Goal: Task Accomplishment & Management: Use online tool/utility

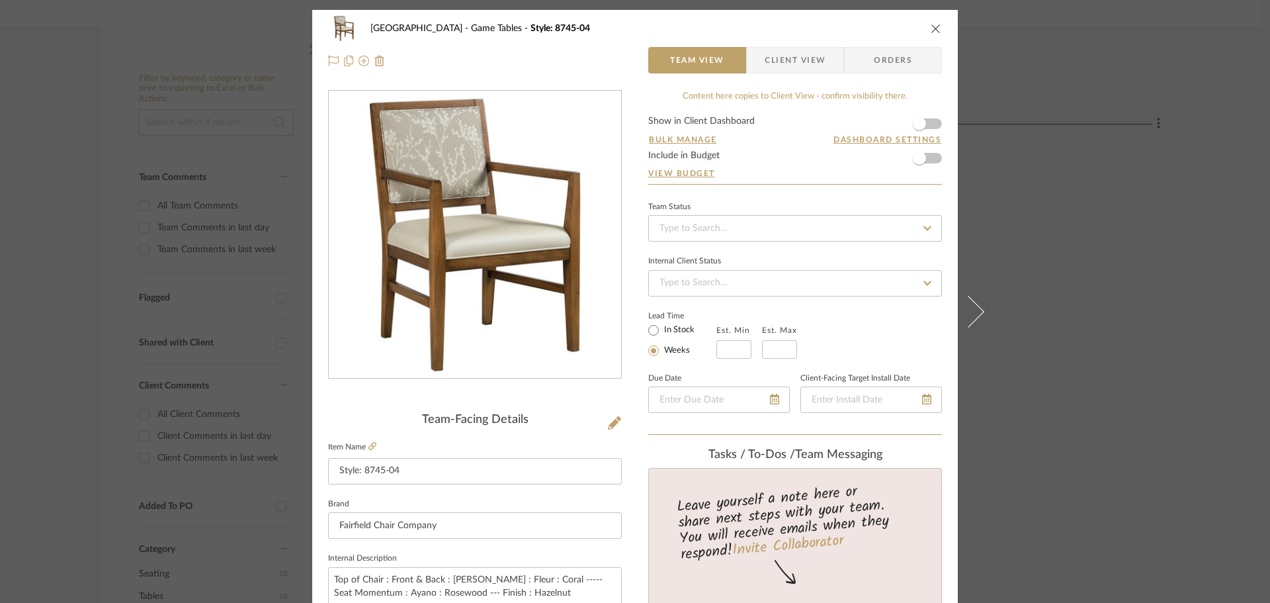
click at [931, 28] on icon "close" at bounding box center [936, 28] width 11 height 11
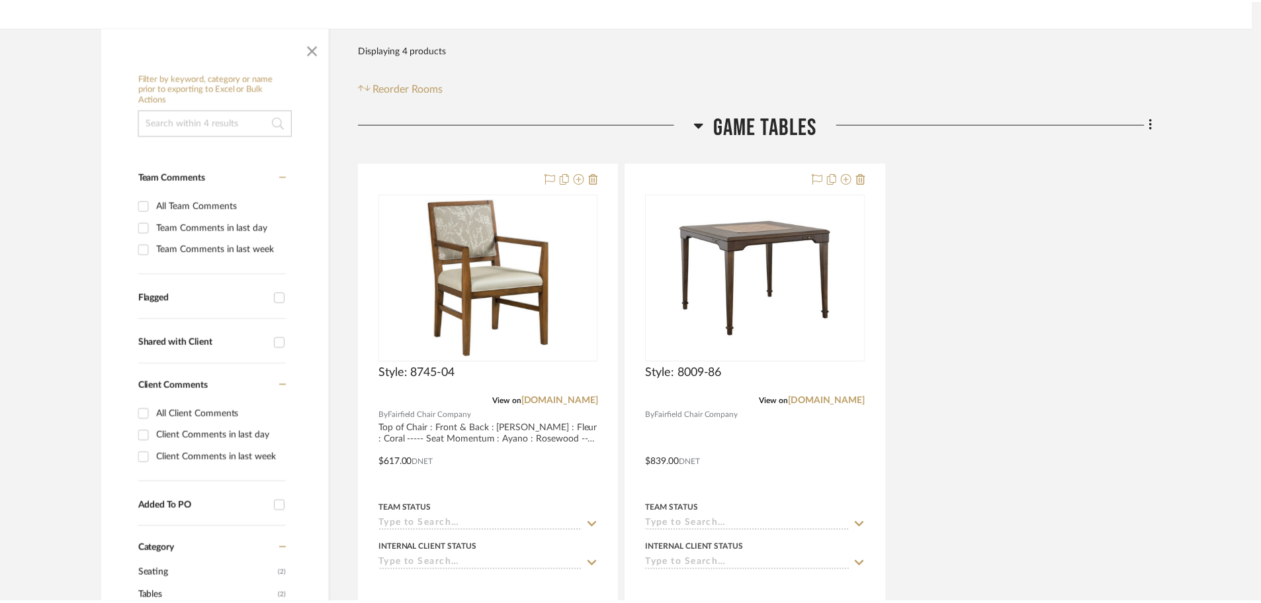
scroll to position [198, 0]
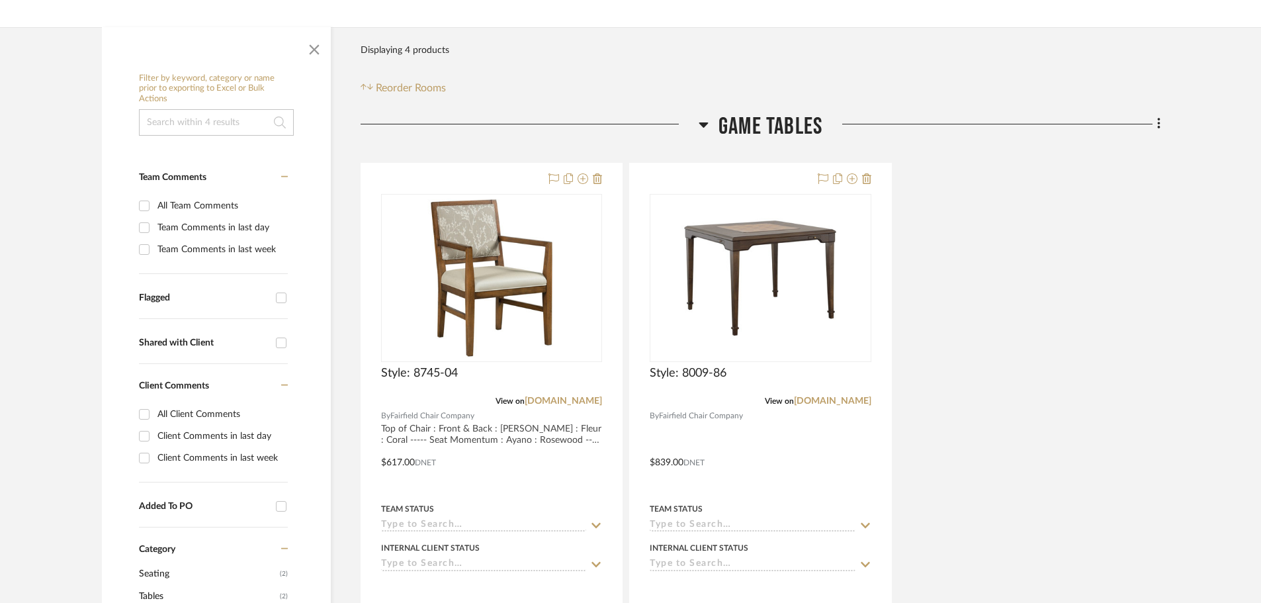
click at [704, 118] on icon at bounding box center [704, 124] width 10 height 16
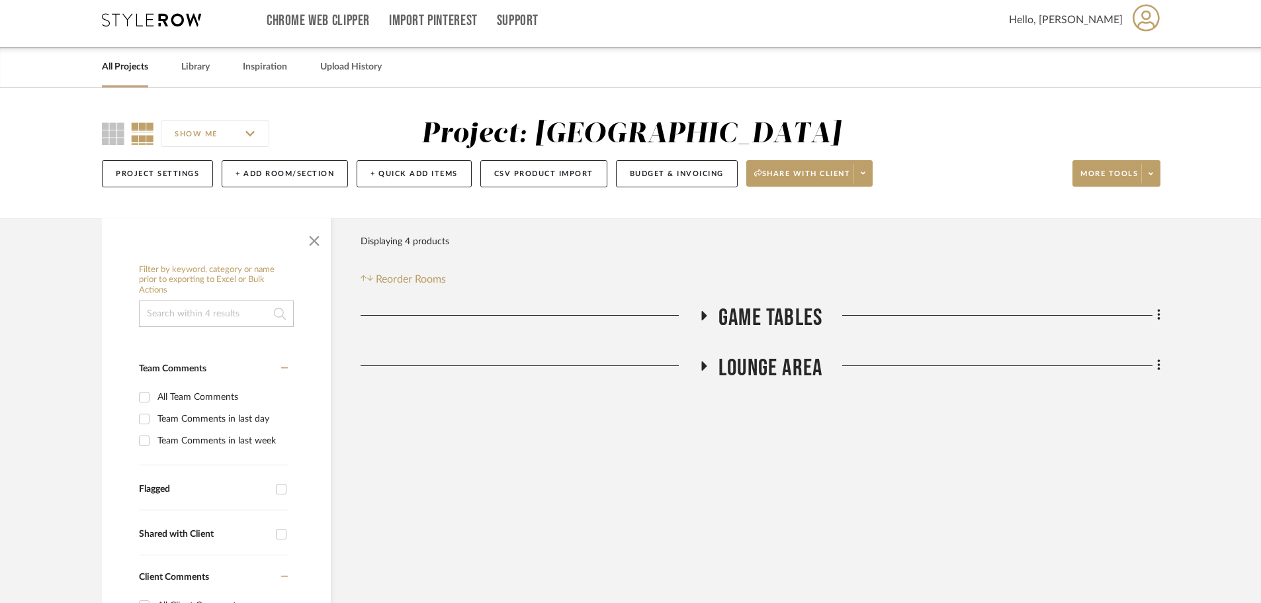
scroll to position [0, 0]
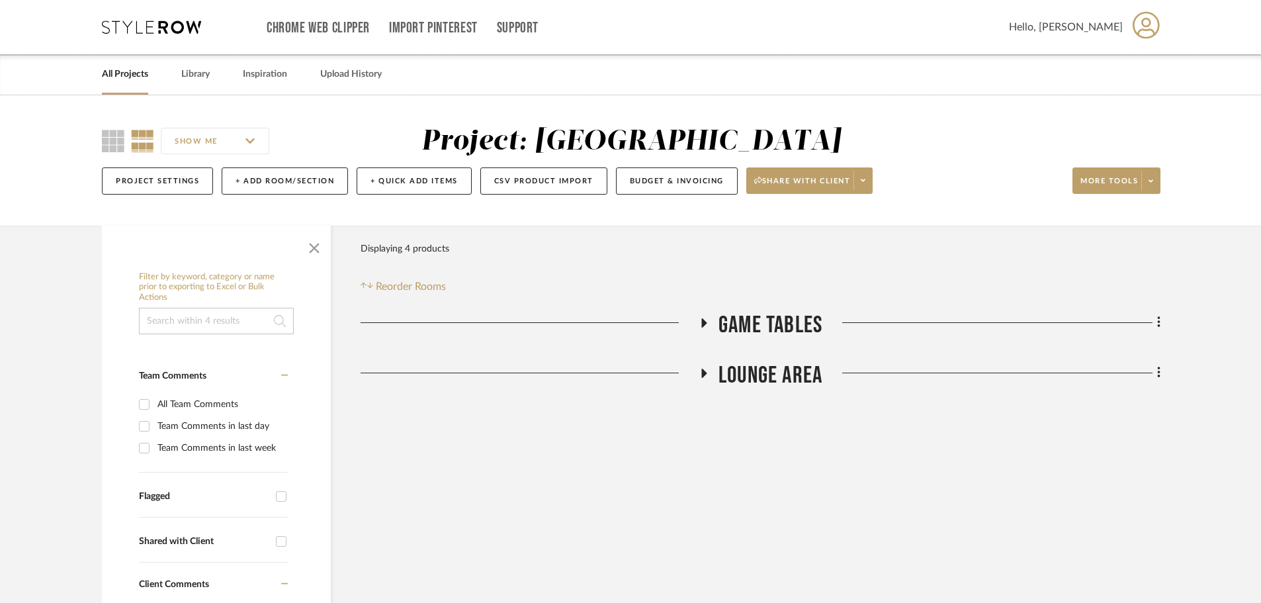
click at [134, 25] on icon at bounding box center [151, 27] width 99 height 13
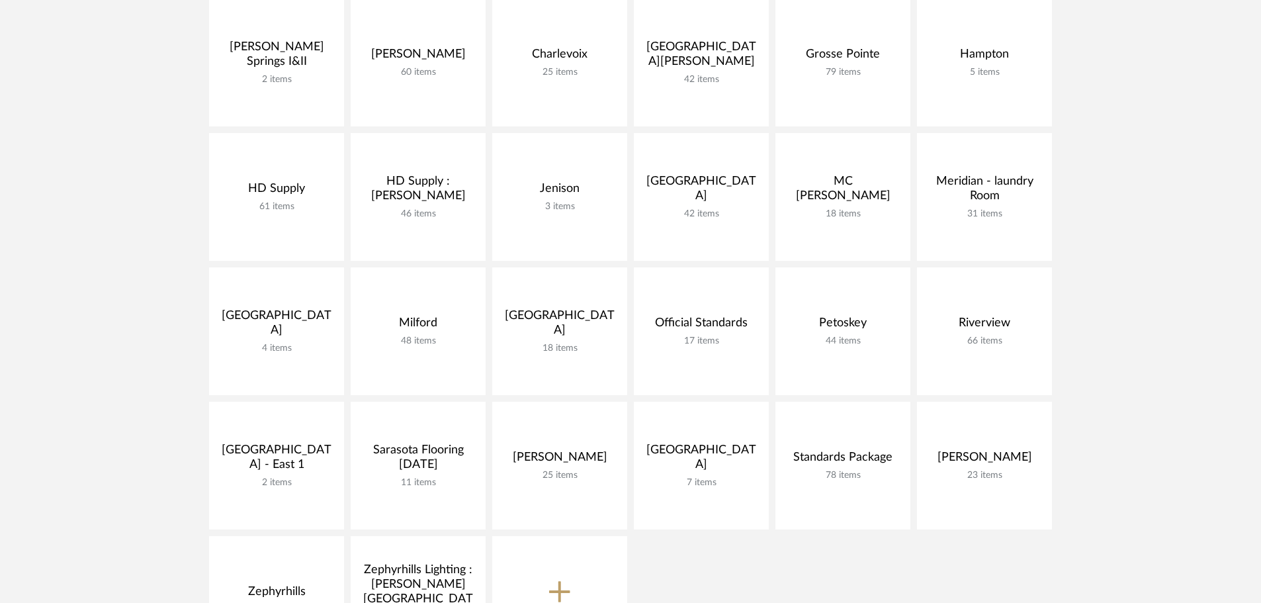
scroll to position [331, 0]
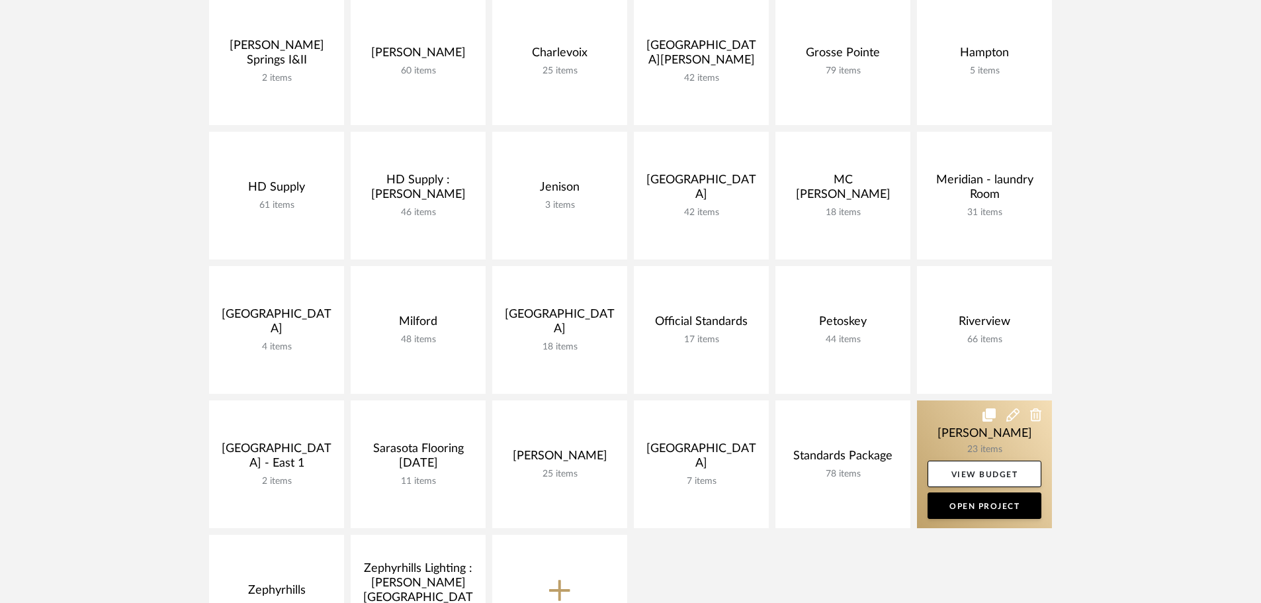
click at [938, 417] on link at bounding box center [984, 464] width 135 height 128
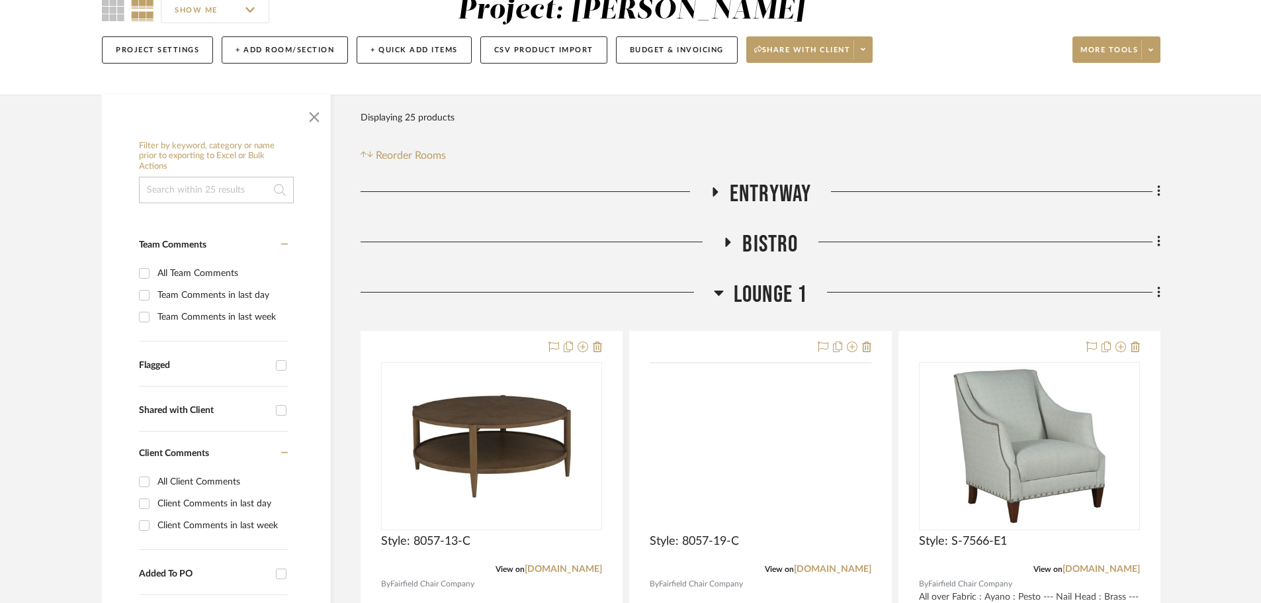
scroll to position [132, 0]
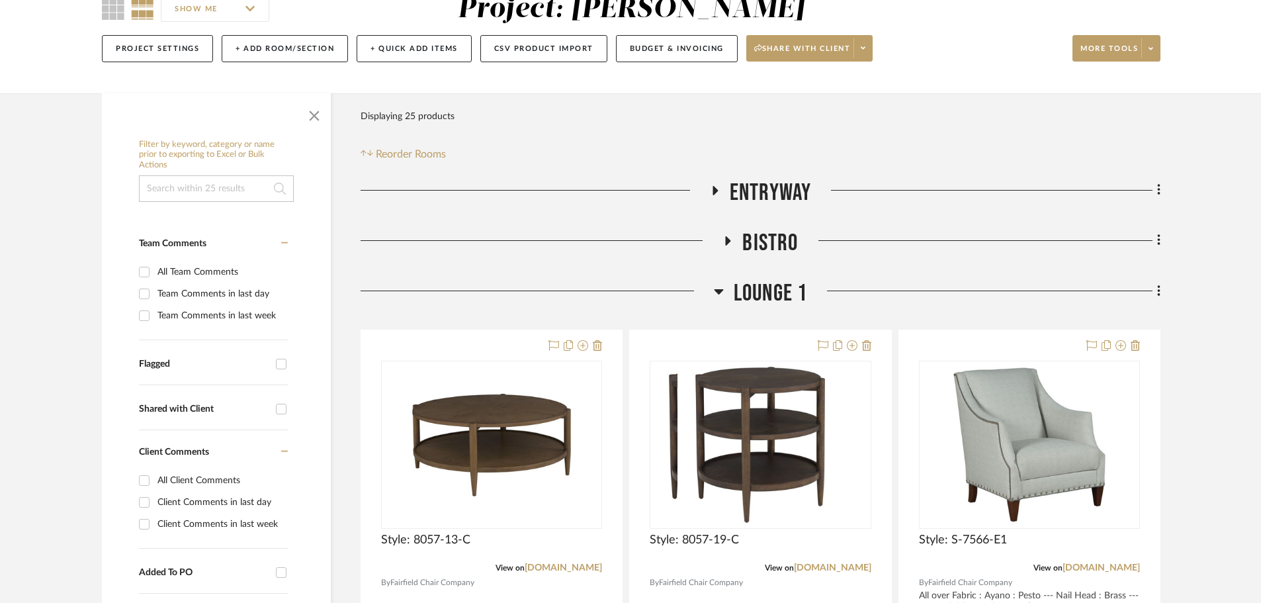
click at [718, 288] on icon at bounding box center [719, 291] width 10 height 16
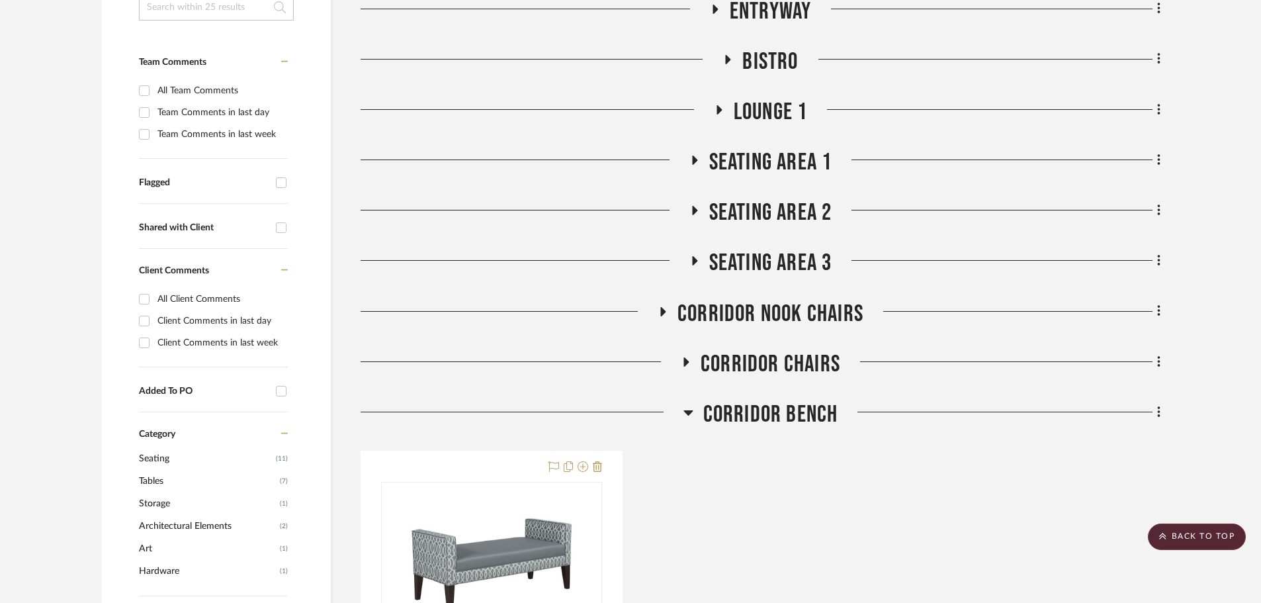
scroll to position [331, 0]
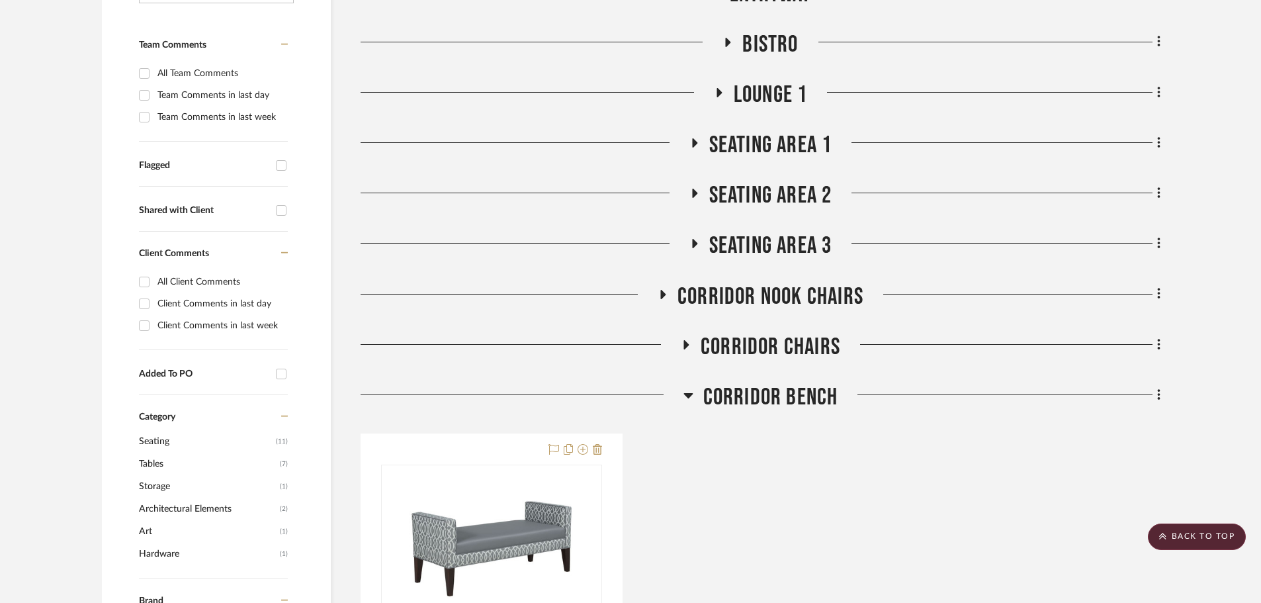
click at [689, 343] on icon at bounding box center [686, 344] width 16 height 10
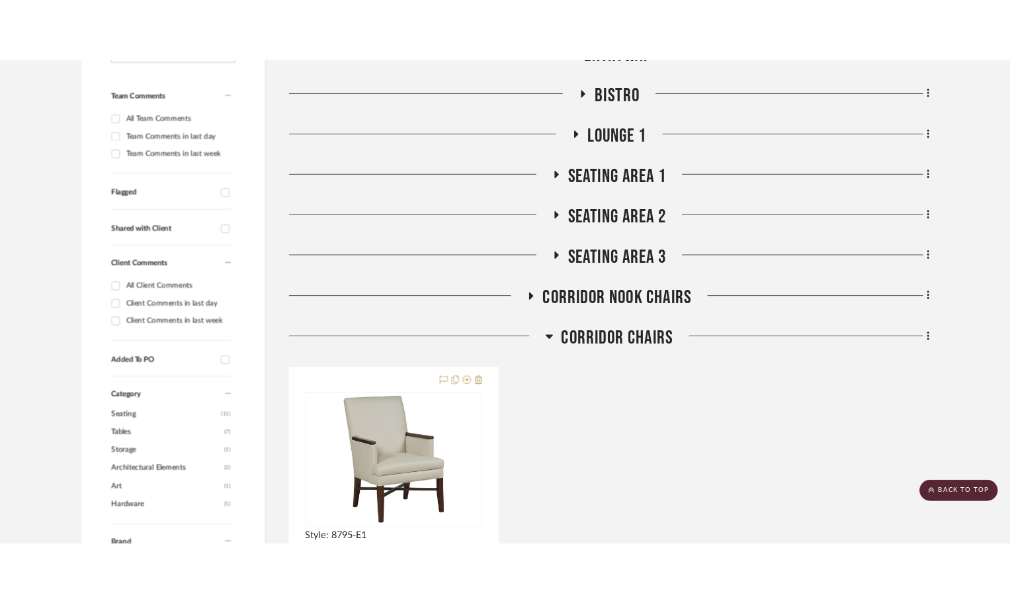
scroll to position [529, 0]
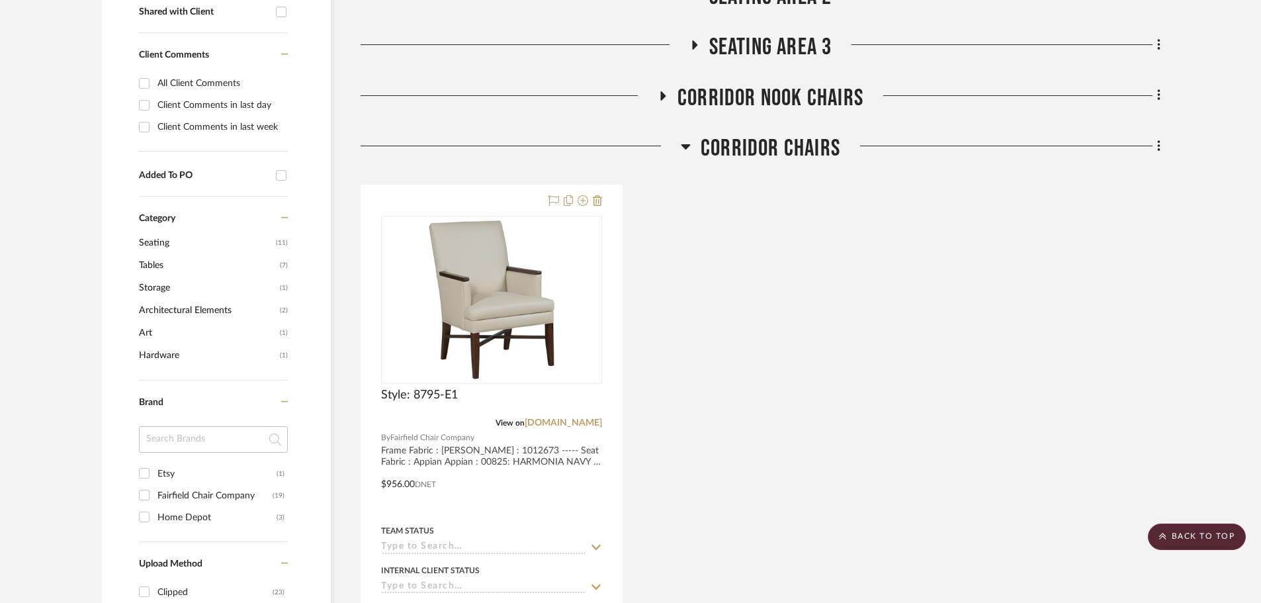
click at [664, 93] on icon at bounding box center [663, 96] width 16 height 10
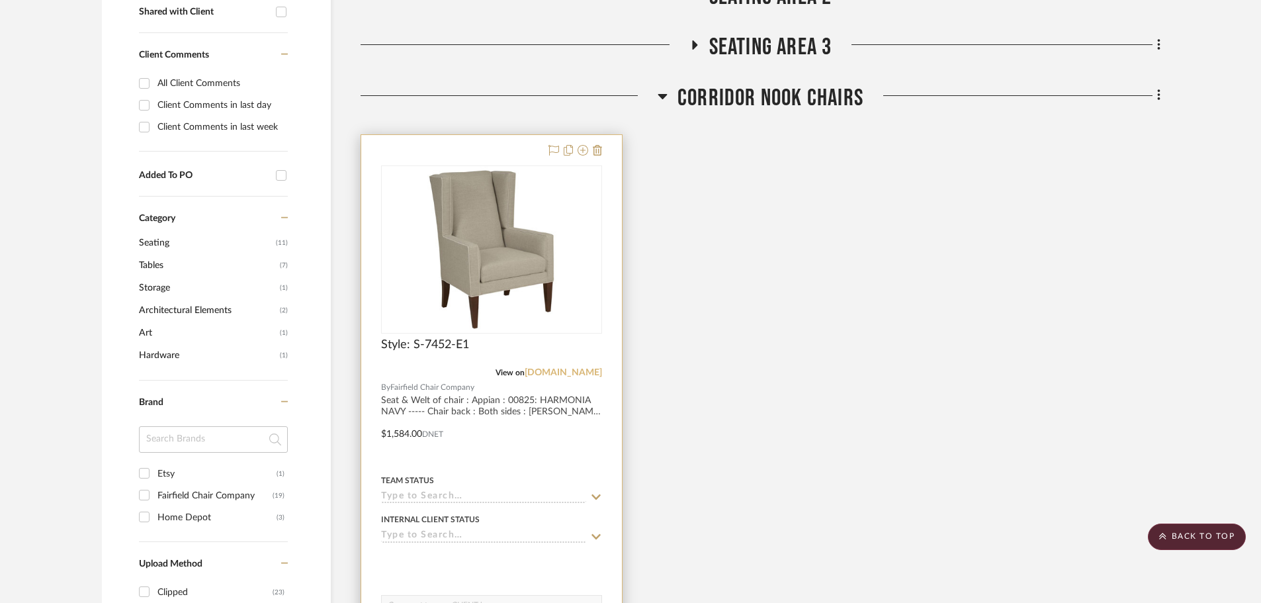
click at [547, 370] on link "[DOMAIN_NAME]" at bounding box center [563, 372] width 77 height 9
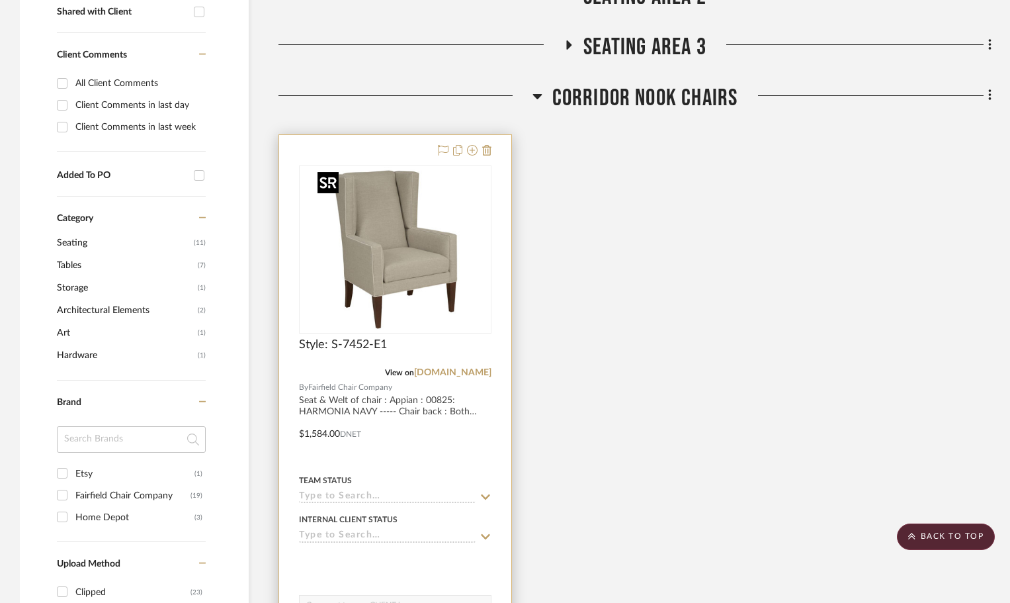
click at [381, 267] on img "0" at bounding box center [394, 249] width 165 height 165
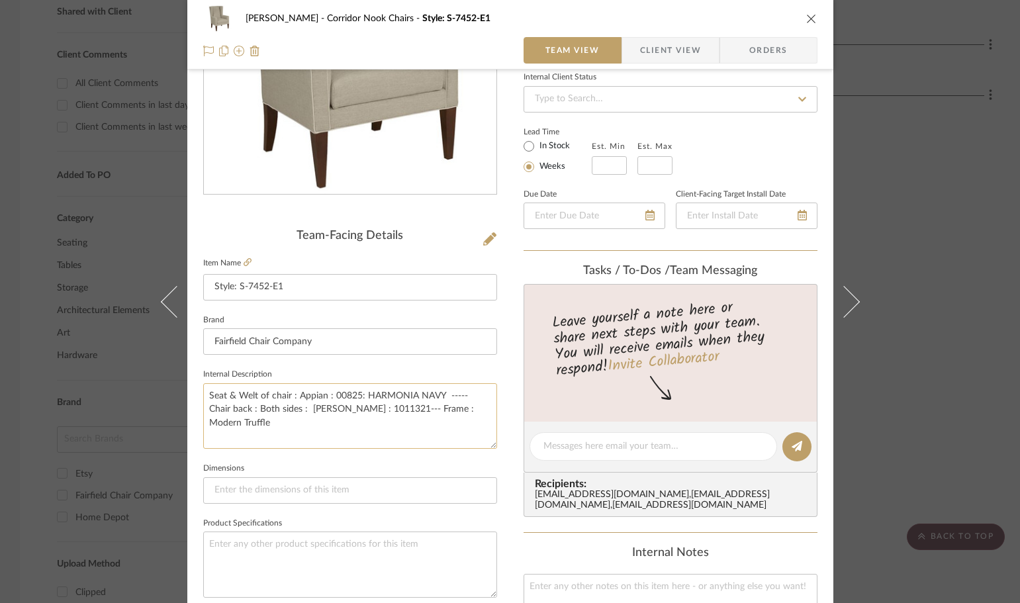
scroll to position [198, 0]
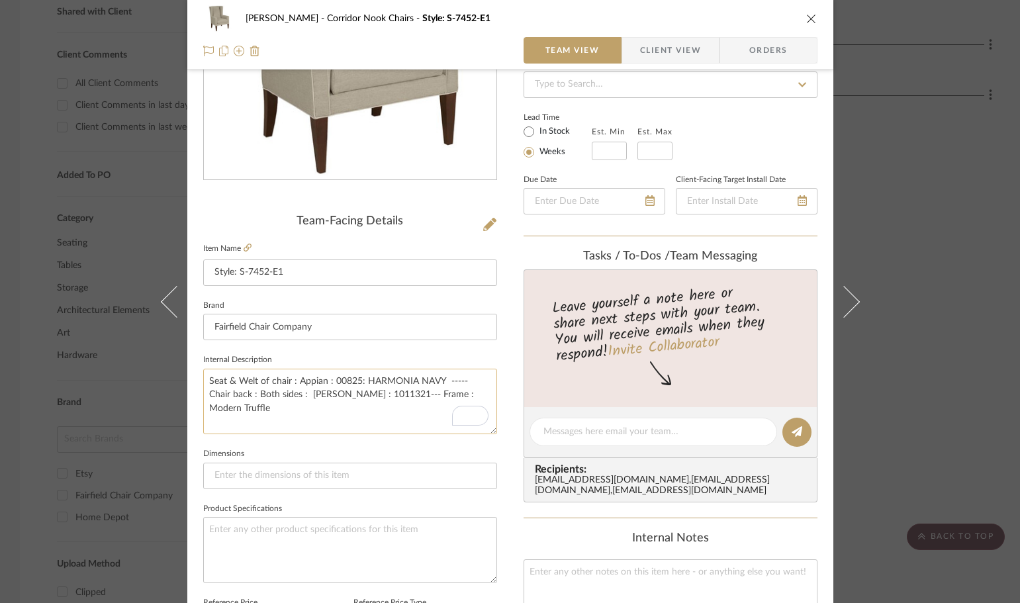
drag, startPoint x: 324, startPoint y: 391, endPoint x: 204, endPoint y: 379, distance: 121.0
click at [204, 379] on textarea "Seat & Welt of chair : Appian : 00825: HARMONIA NAVY ----- Chair back : Both si…" at bounding box center [350, 401] width 294 height 65
click at [808, 17] on icon "close" at bounding box center [811, 18] width 11 height 11
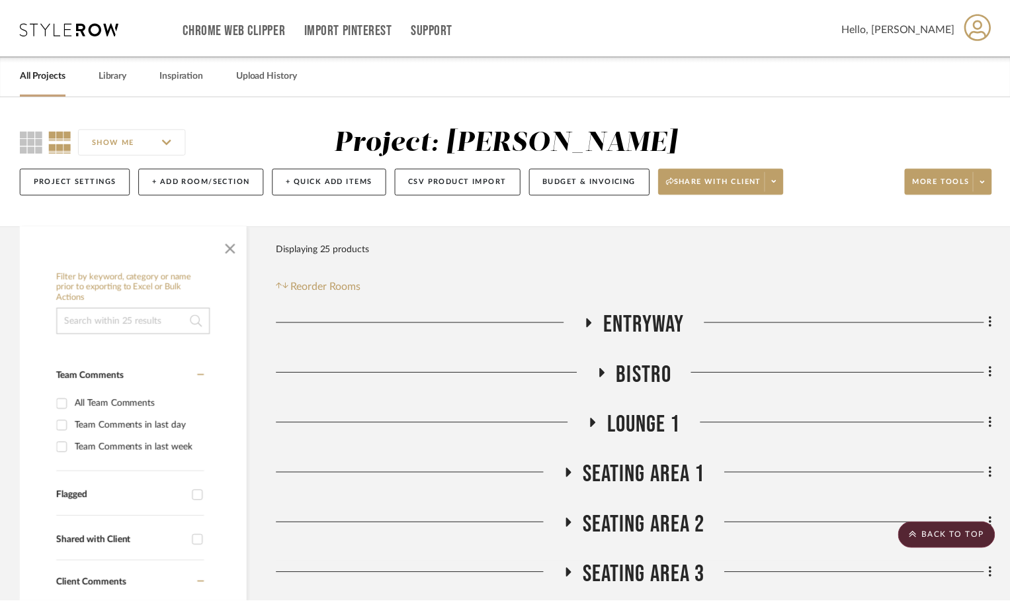
scroll to position [529, 0]
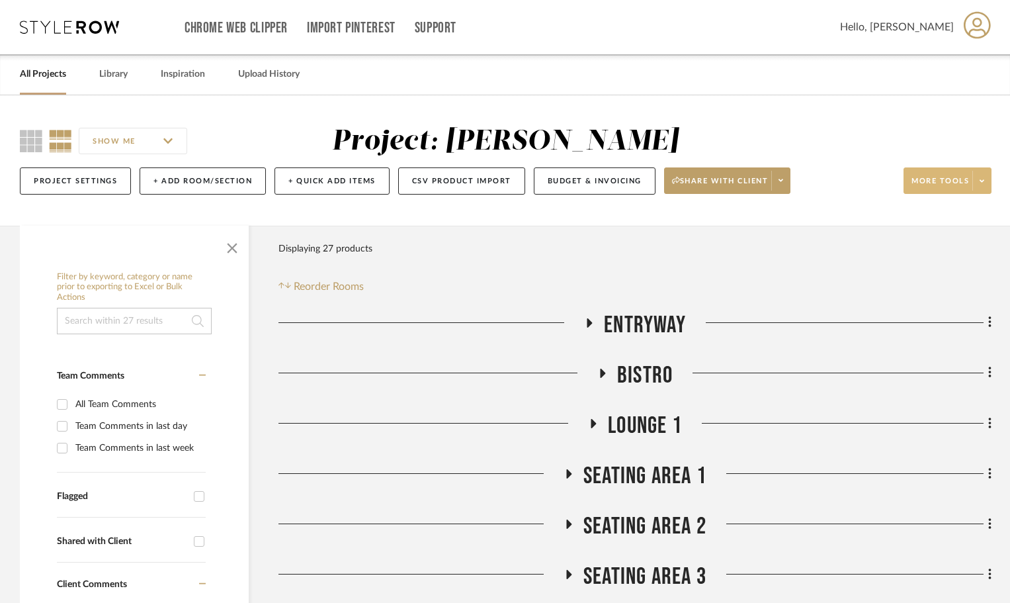
click at [982, 186] on span at bounding box center [982, 181] width 19 height 20
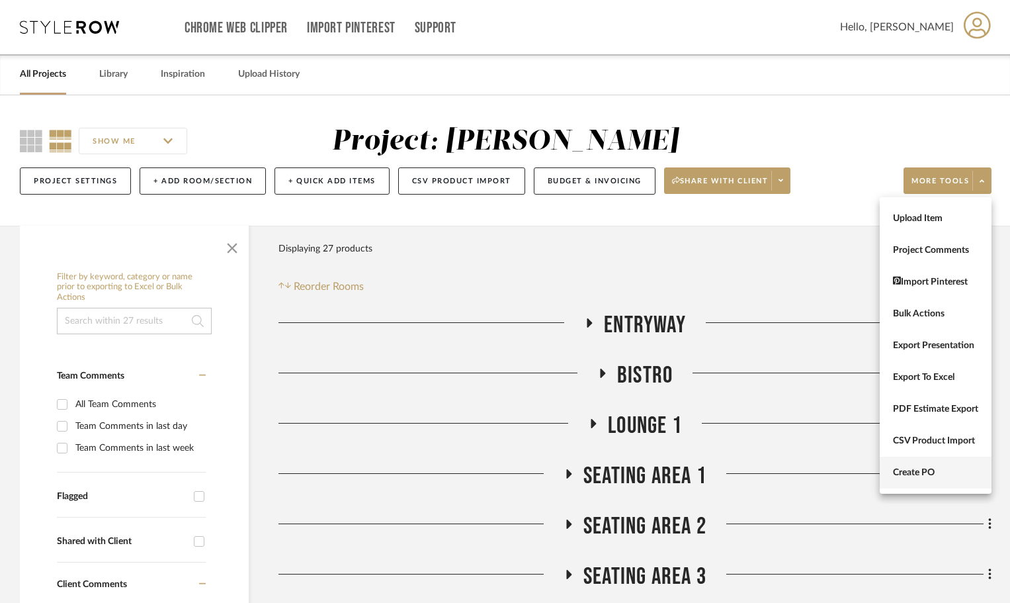
click at [955, 464] on button "Create PO" at bounding box center [936, 472] width 112 height 32
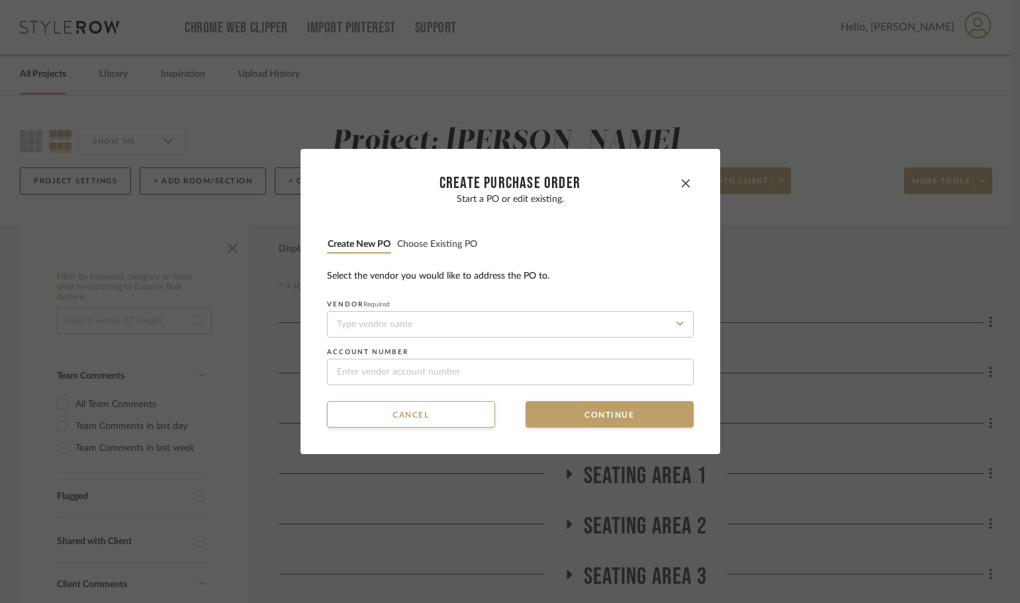
click at [458, 245] on button "Choose existing PO" at bounding box center [436, 244] width 81 height 13
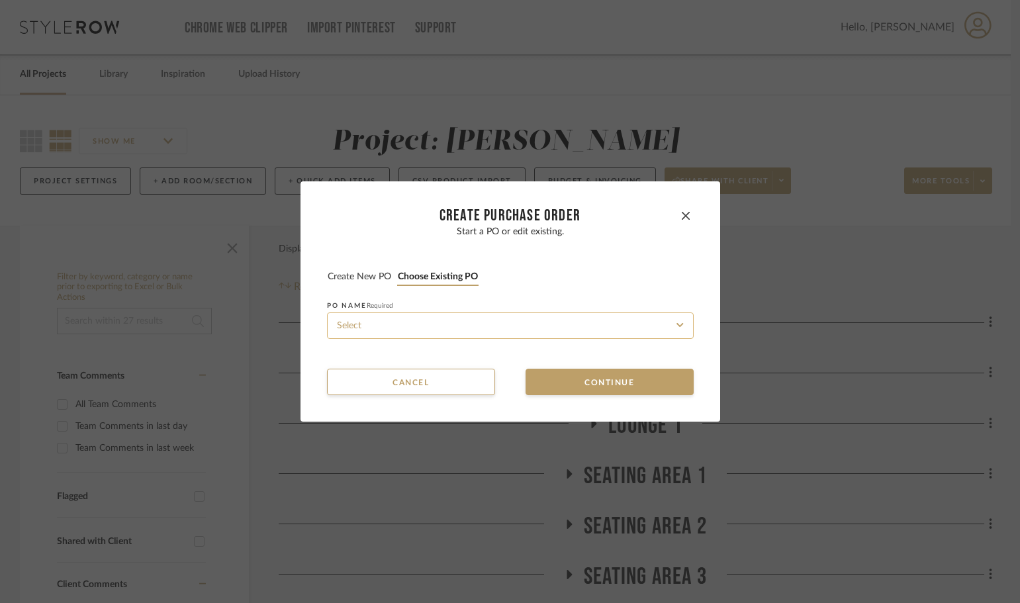
click at [512, 335] on input at bounding box center [510, 325] width 367 height 26
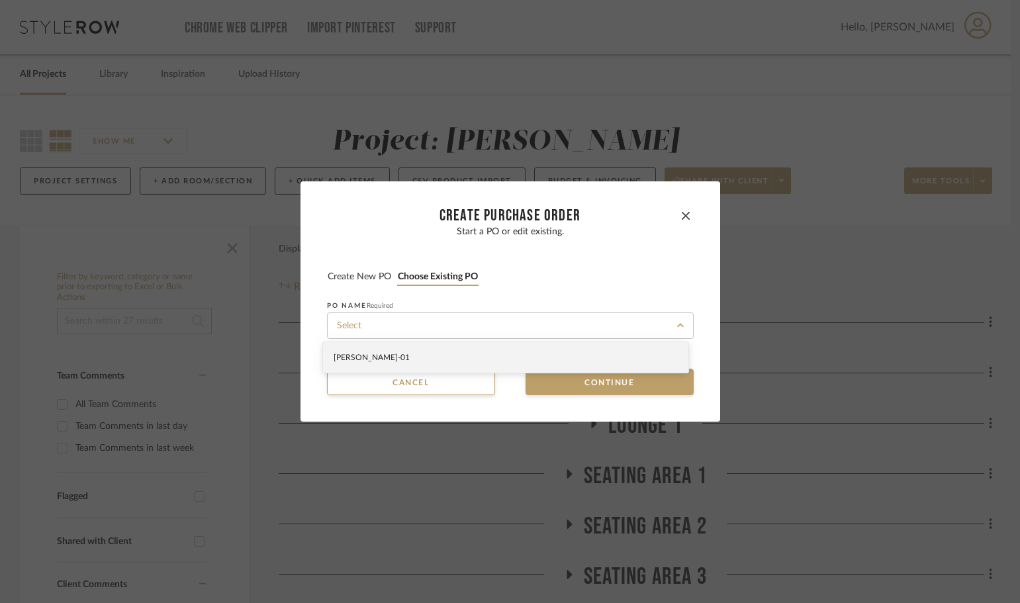
click at [521, 362] on div "PO-TAYLOR-01" at bounding box center [505, 357] width 365 height 30
type input "PO-TAYLOR-01"
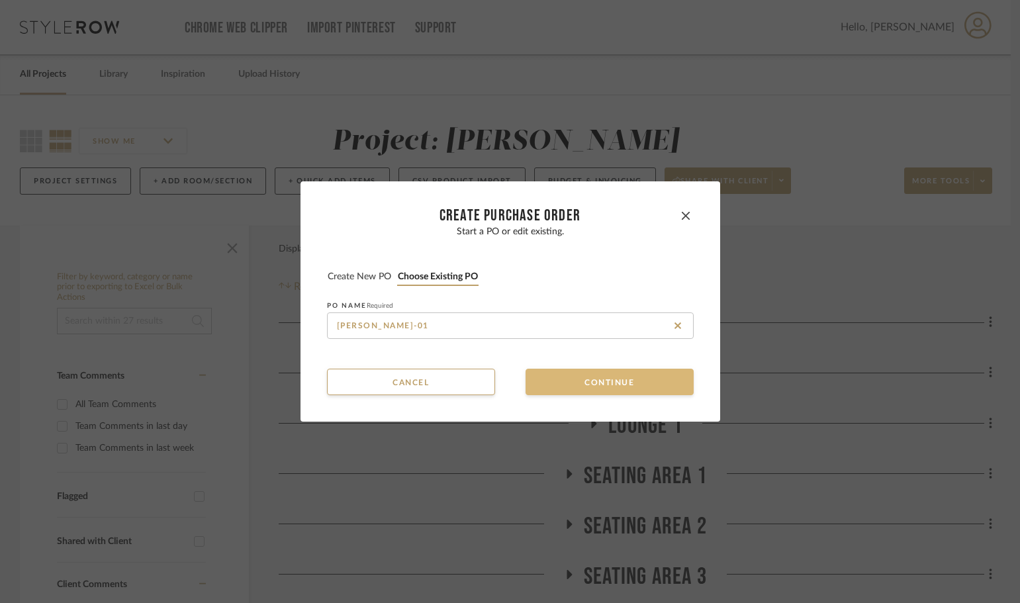
click at [554, 381] on button "Continue" at bounding box center [609, 382] width 168 height 26
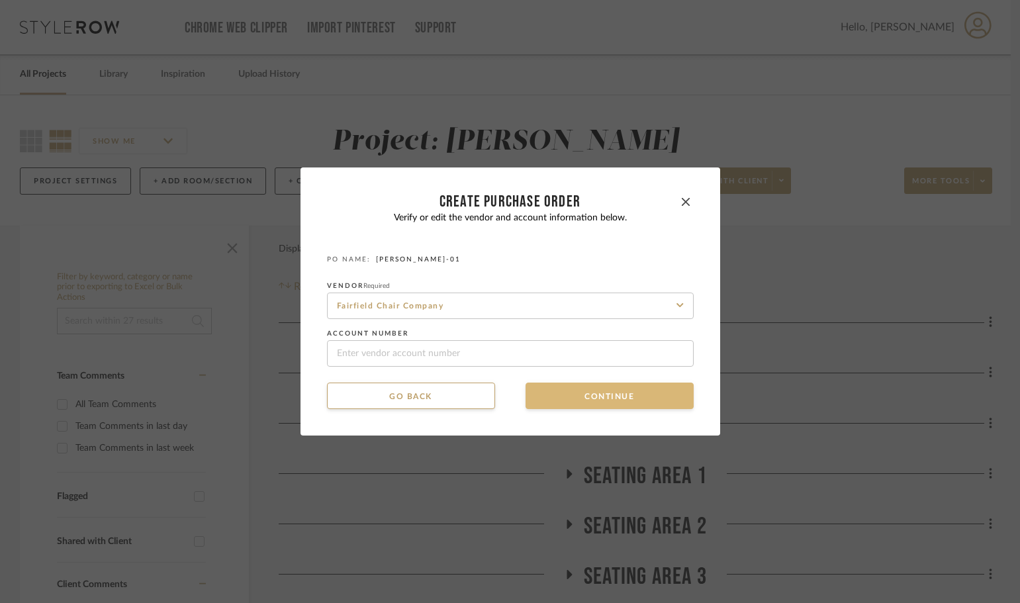
click at [554, 396] on button "Continue" at bounding box center [609, 395] width 168 height 26
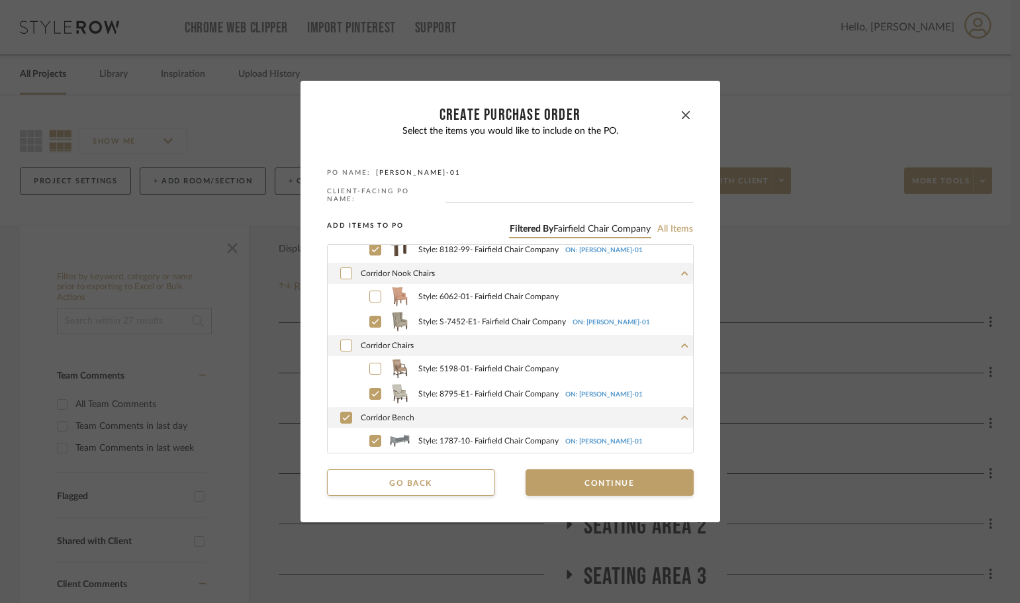
scroll to position [558, 0]
click at [371, 292] on icon at bounding box center [375, 295] width 8 height 9
click at [371, 318] on icon at bounding box center [374, 320] width 7 height 5
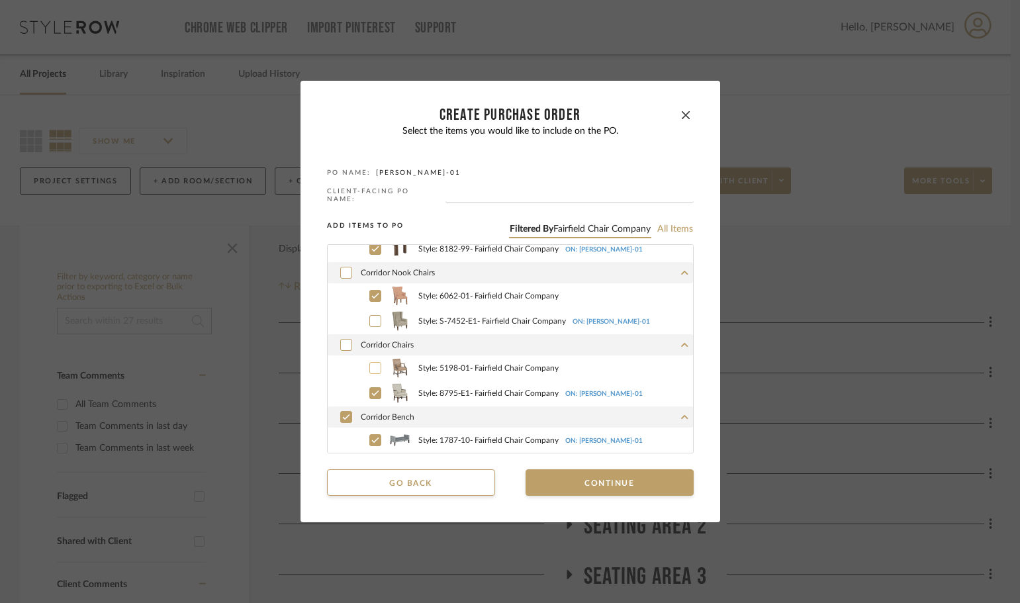
click at [371, 364] on icon at bounding box center [375, 367] width 8 height 9
click at [371, 388] on icon at bounding box center [375, 392] width 8 height 9
click at [342, 415] on icon at bounding box center [346, 416] width 8 height 9
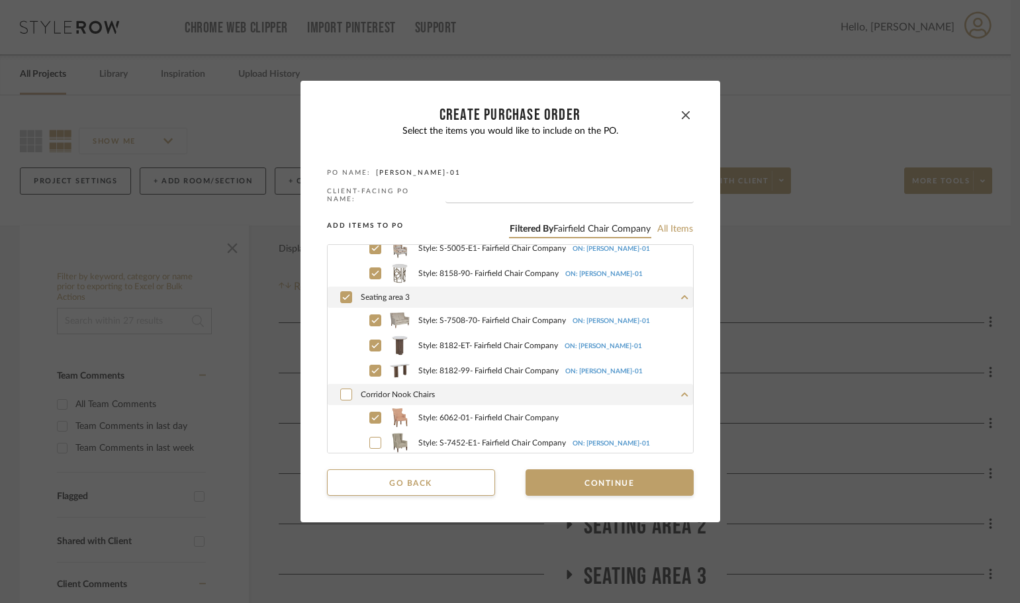
scroll to position [425, 0]
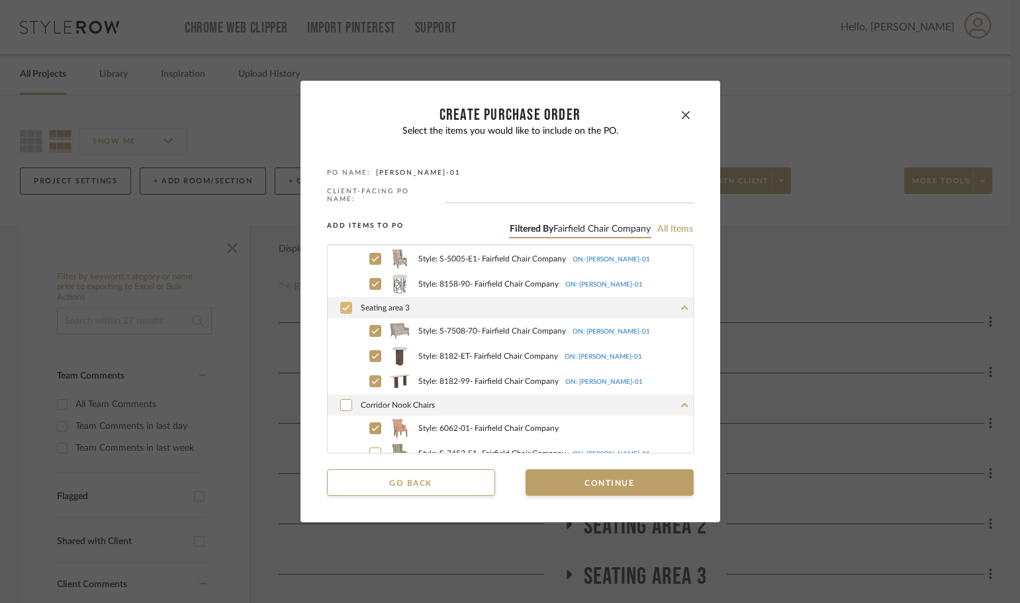
click at [342, 306] on icon at bounding box center [346, 307] width 8 height 9
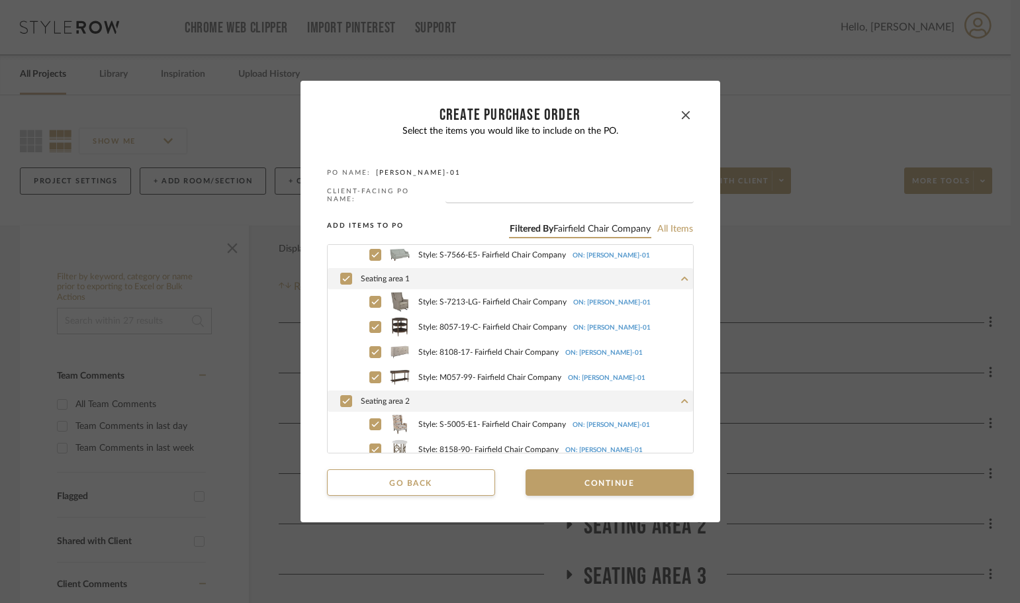
scroll to position [227, 0]
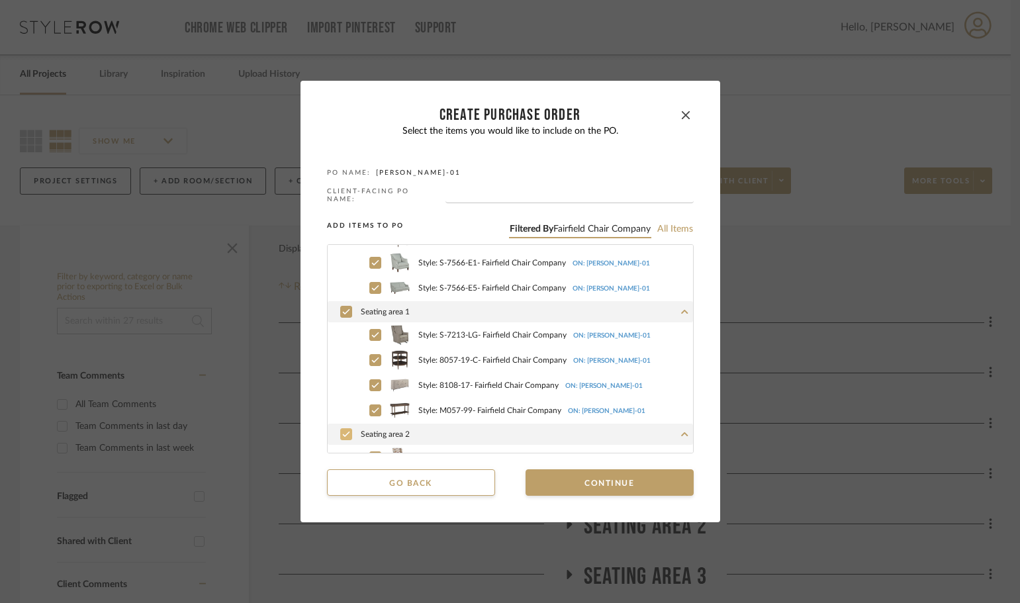
click at [346, 431] on div at bounding box center [346, 434] width 12 height 12
click at [342, 307] on icon at bounding box center [346, 311] width 8 height 9
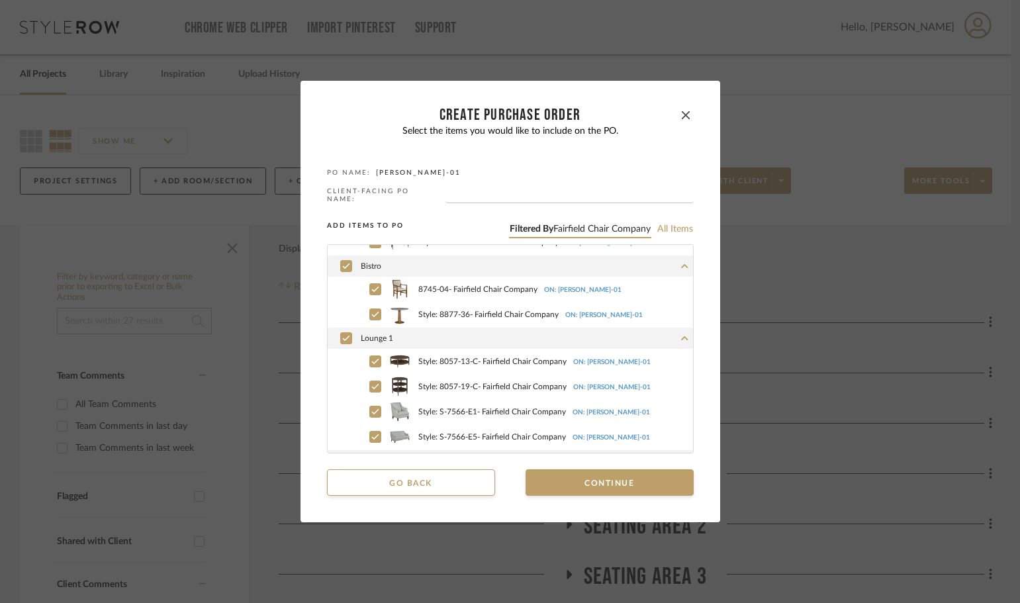
scroll to position [28, 0]
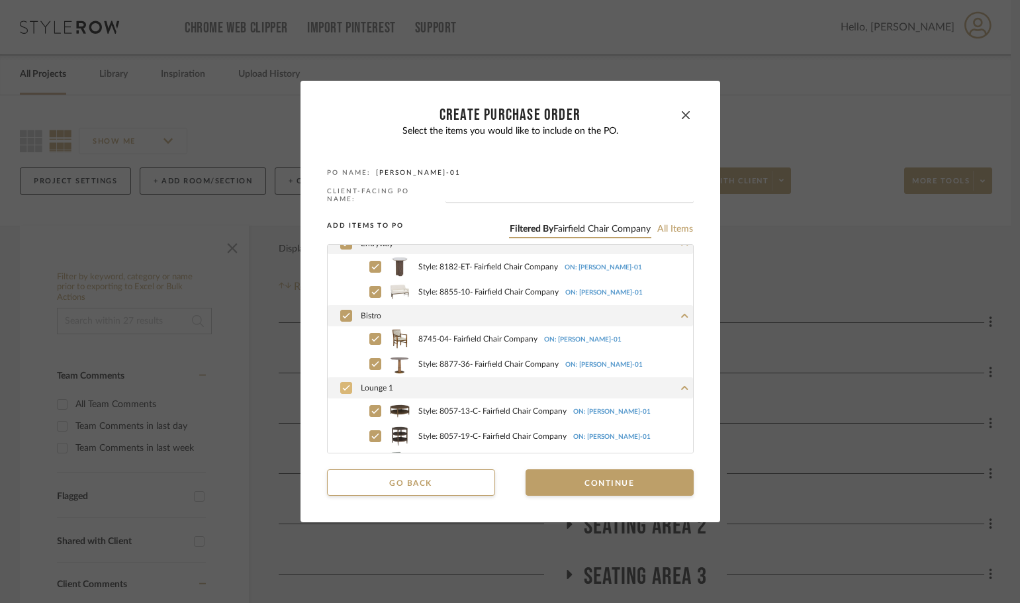
click at [346, 388] on div at bounding box center [346, 388] width 12 height 12
click at [348, 305] on div "Bistro" at bounding box center [509, 315] width 365 height 21
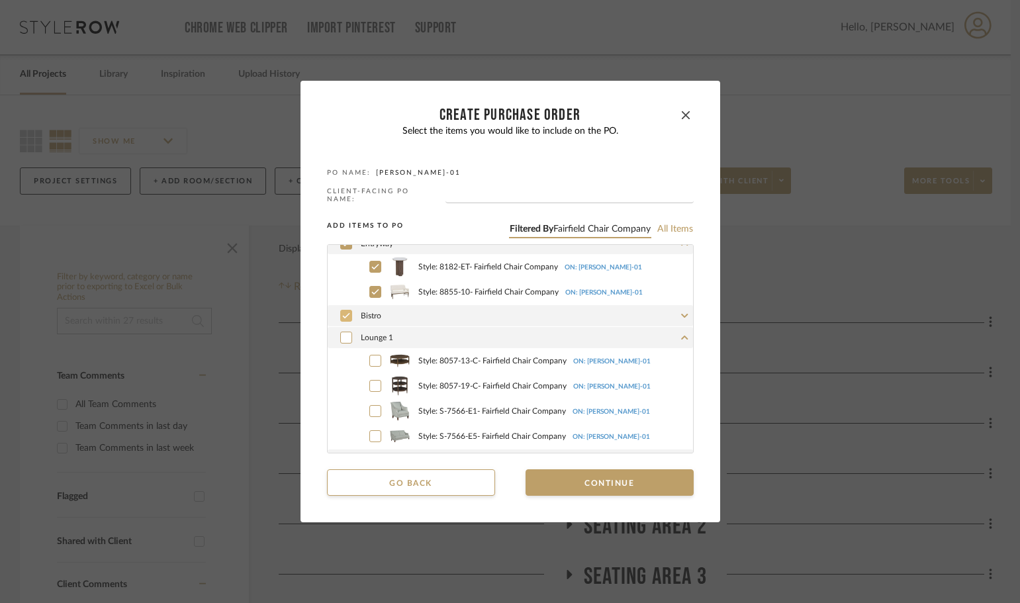
click at [343, 313] on icon at bounding box center [346, 315] width 8 height 9
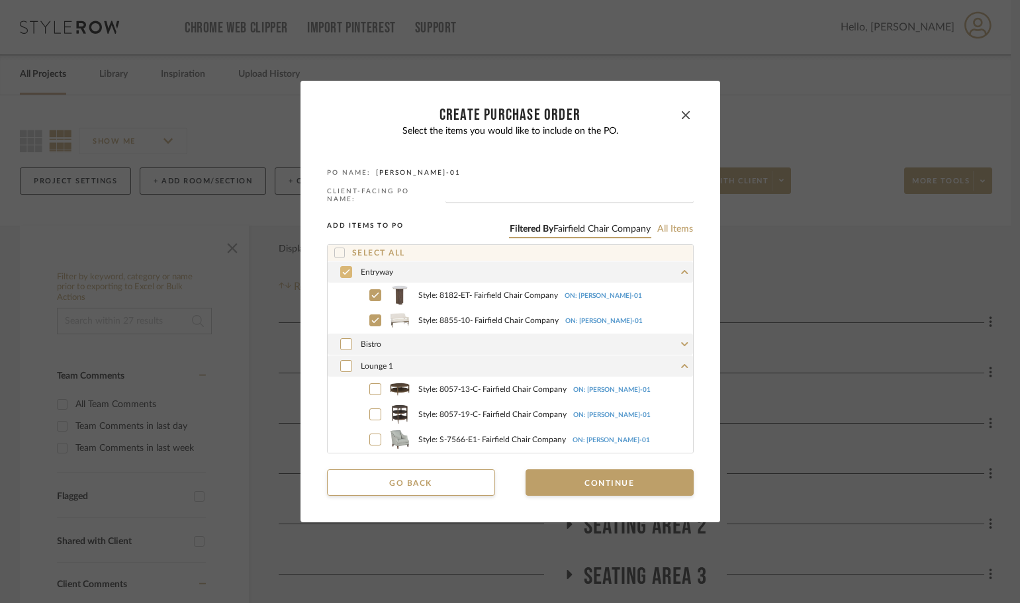
click at [342, 273] on icon at bounding box center [346, 271] width 8 height 9
click at [531, 470] on button "Continue" at bounding box center [609, 482] width 168 height 26
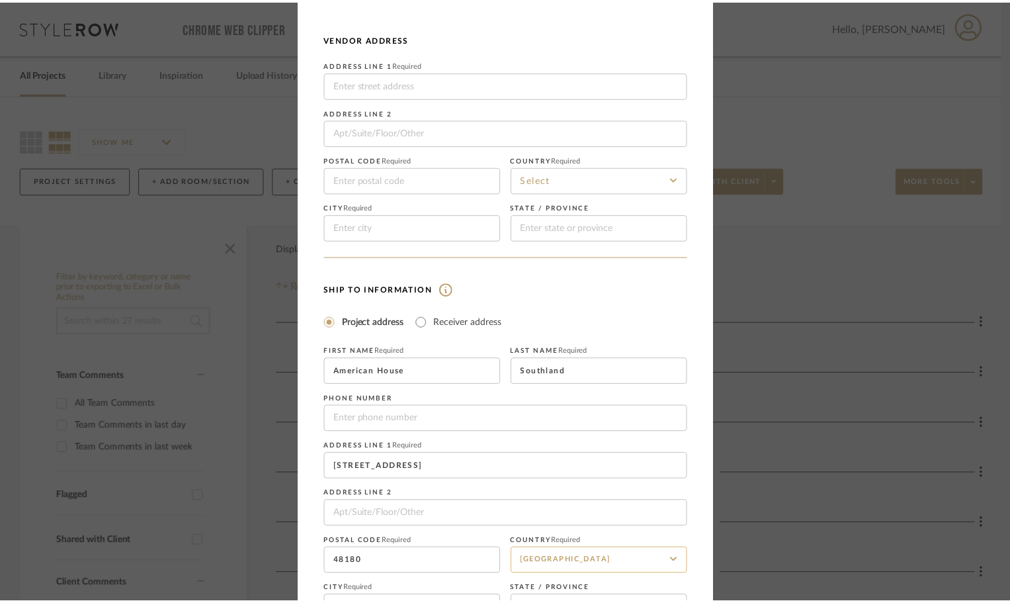
scroll to position [155, 0]
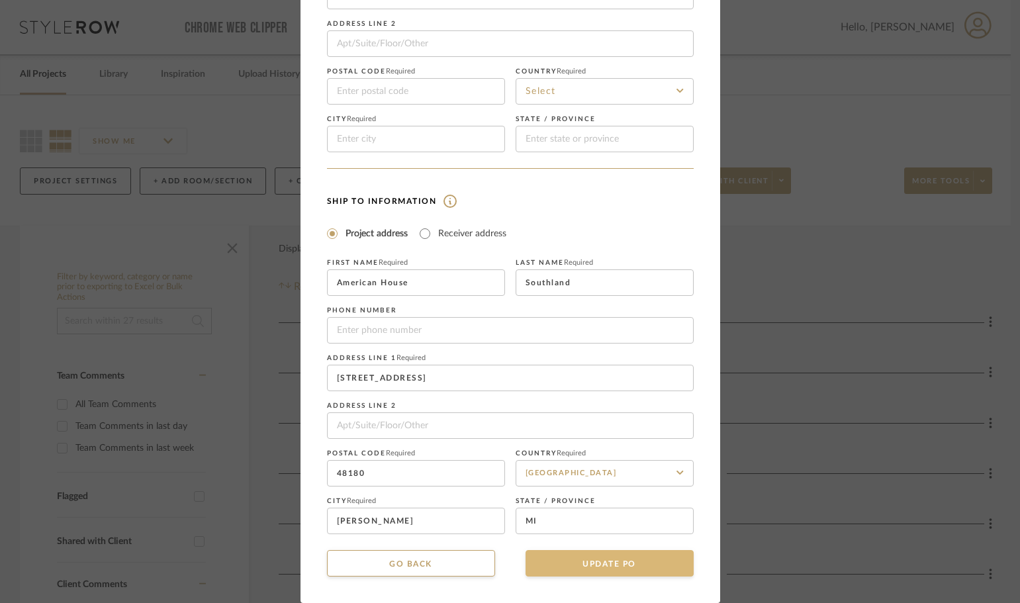
click at [615, 557] on button "UPDATE PO" at bounding box center [609, 563] width 168 height 26
